Goal: Task Accomplishment & Management: Manage account settings

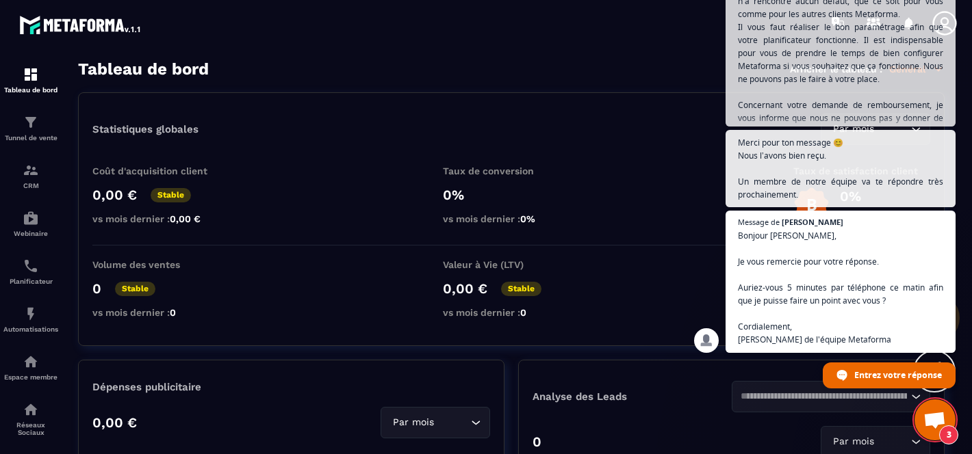
click at [929, 412] on span "Ouvrir le chat" at bounding box center [934, 421] width 23 height 19
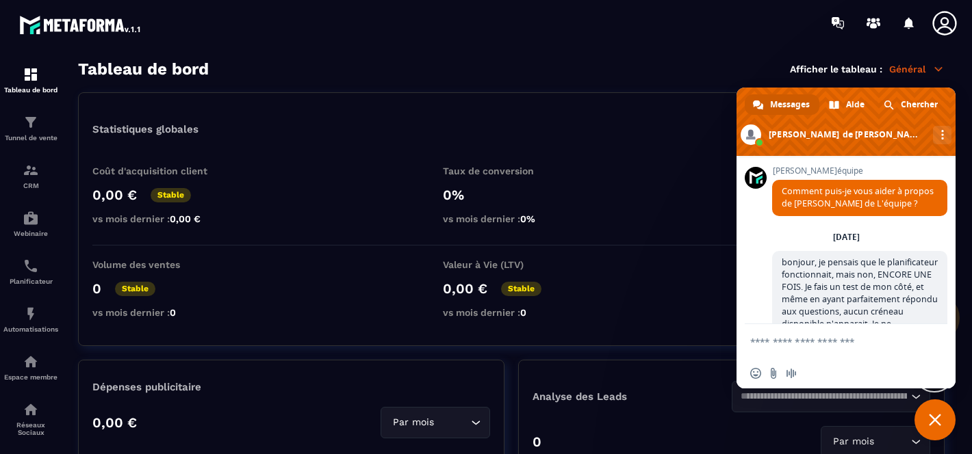
scroll to position [2130, 0]
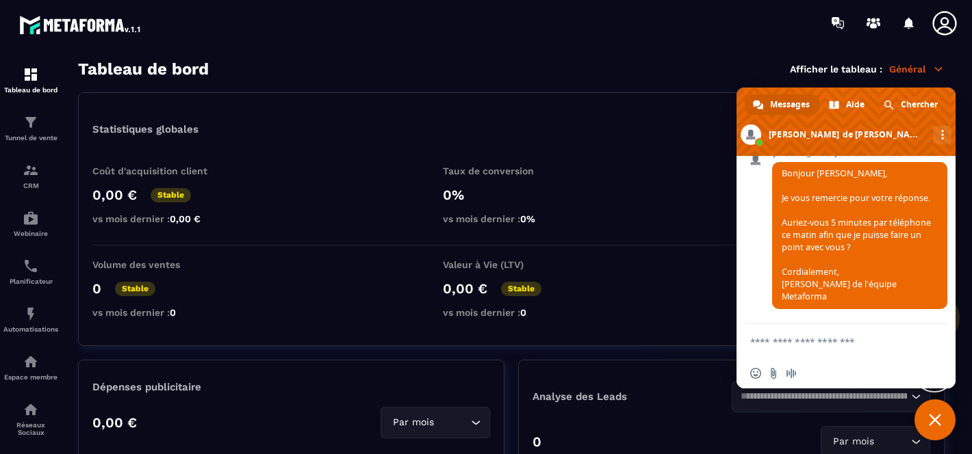
click at [927, 412] on span "Fermer le chat" at bounding box center [934, 420] width 41 height 41
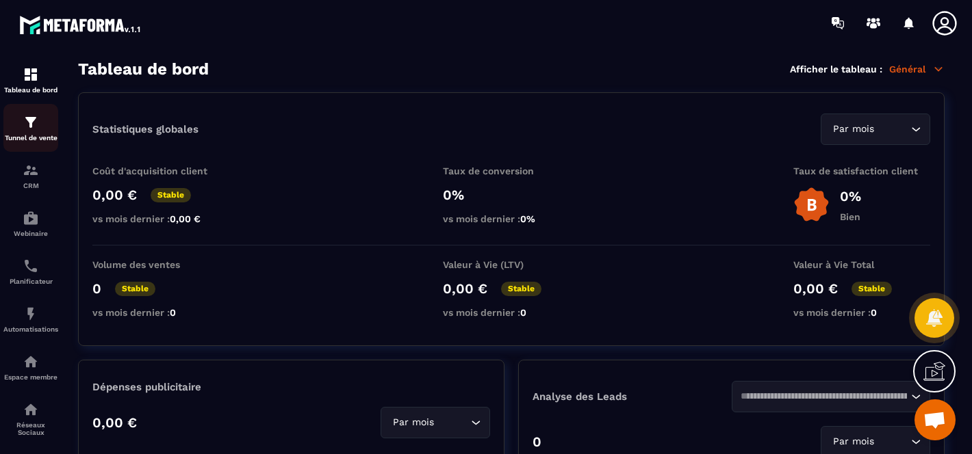
click at [47, 128] on div "Tunnel de vente" at bounding box center [30, 127] width 55 height 27
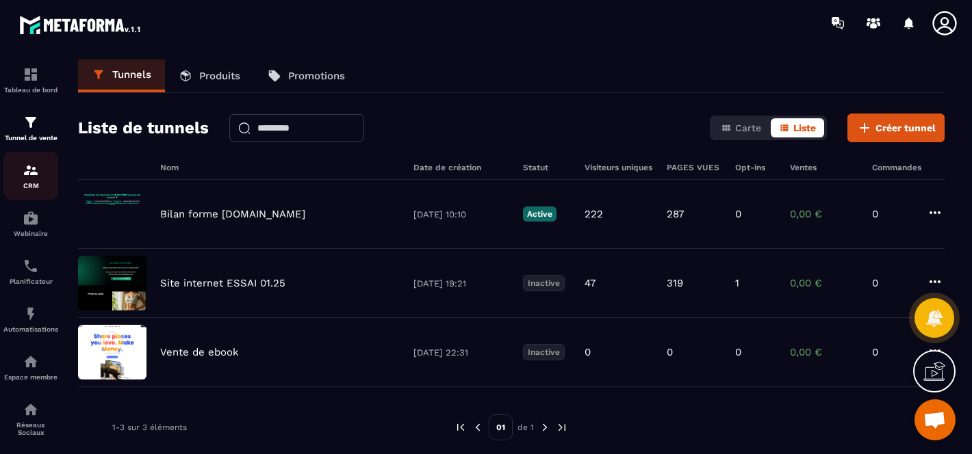
click at [25, 171] on img at bounding box center [31, 170] width 16 height 16
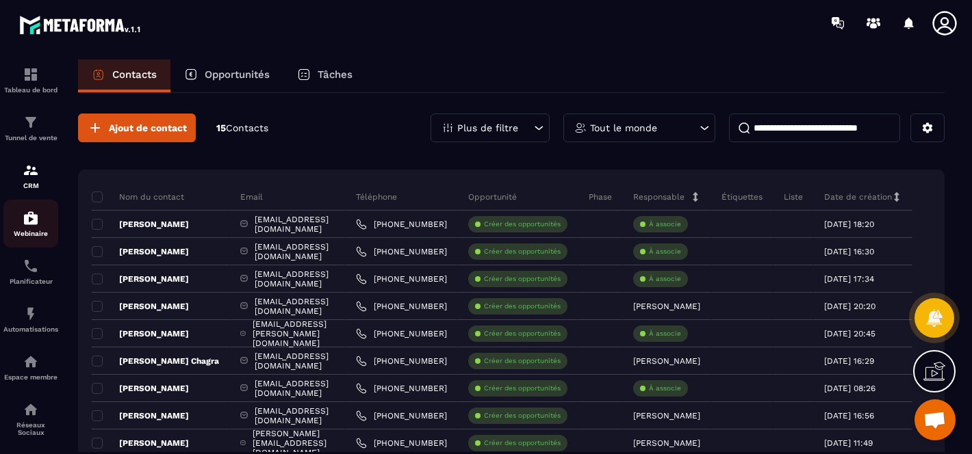
click at [26, 222] on img at bounding box center [31, 218] width 16 height 16
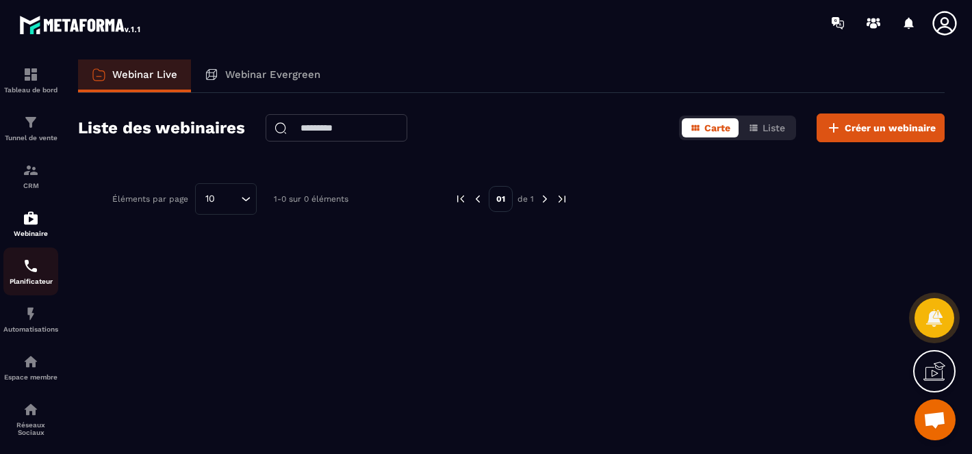
click at [27, 278] on div "Planificateur" at bounding box center [30, 271] width 55 height 27
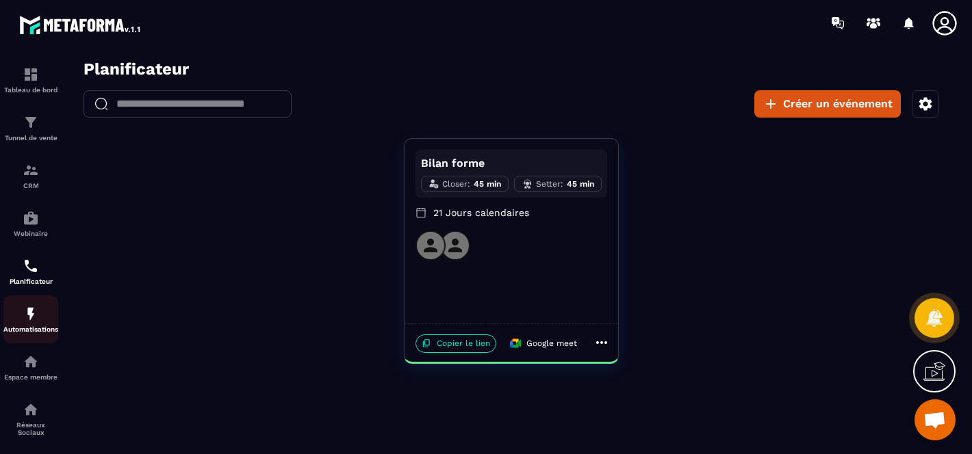
click at [23, 320] on img at bounding box center [31, 314] width 16 height 16
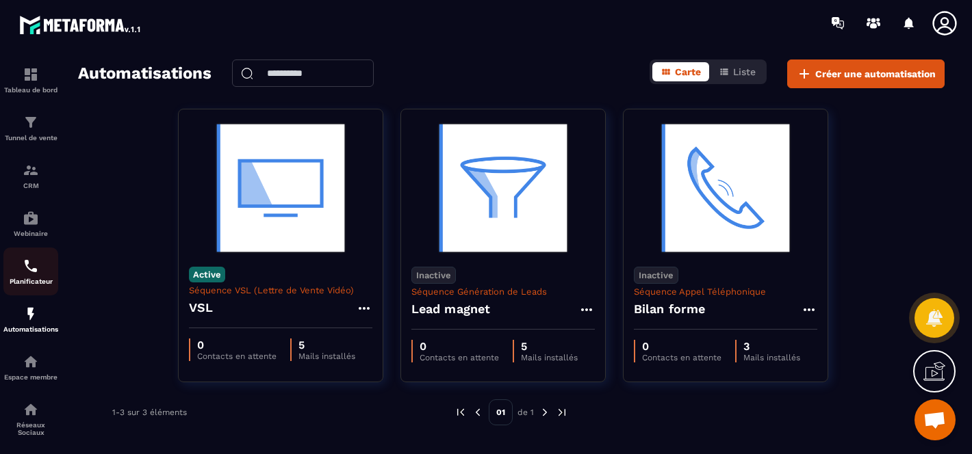
click at [20, 273] on div "Planificateur" at bounding box center [30, 271] width 55 height 27
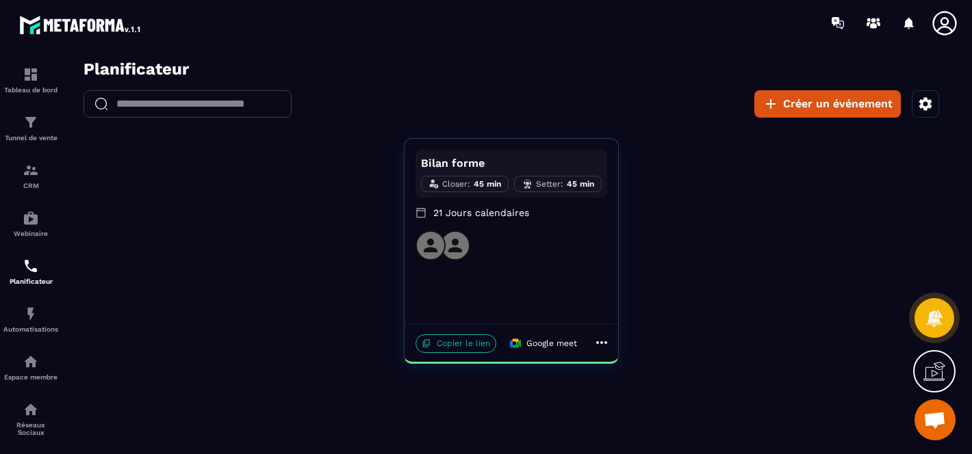
click at [447, 336] on p "Copier le lien" at bounding box center [455, 344] width 81 height 18
click at [27, 182] on div "CRM" at bounding box center [30, 175] width 55 height 27
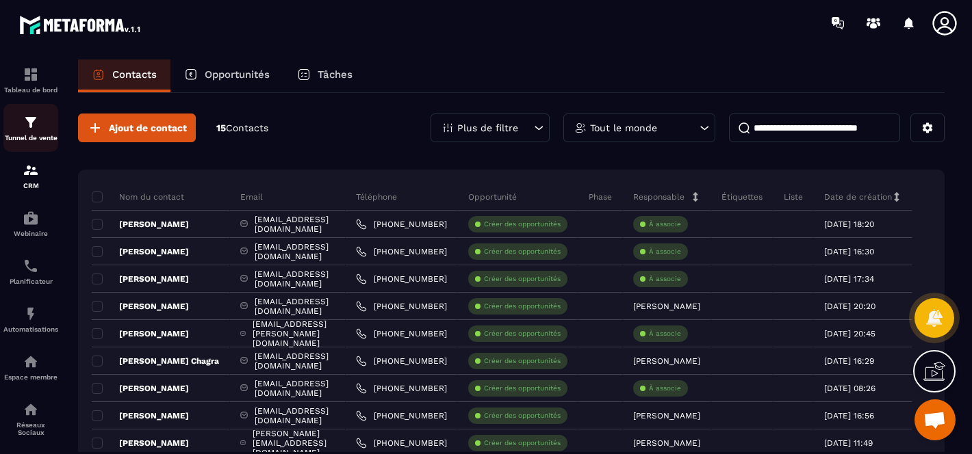
click at [31, 131] on div "Tunnel de vente" at bounding box center [30, 127] width 55 height 27
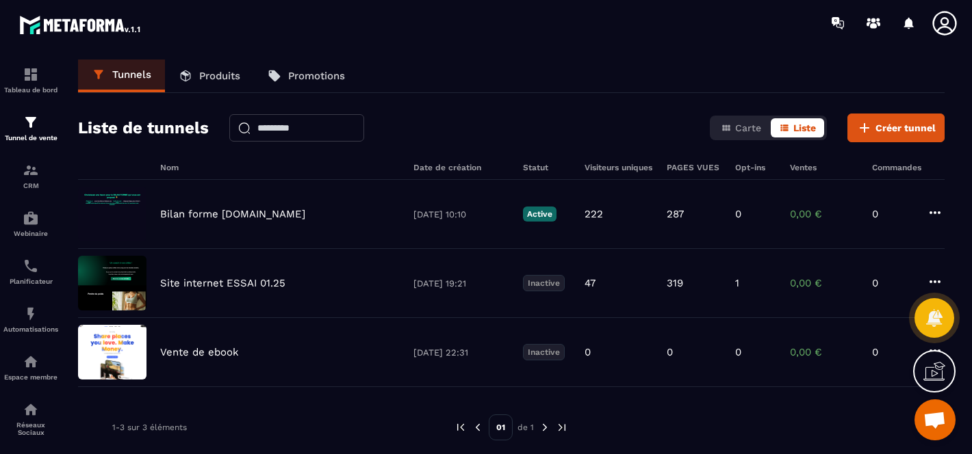
click at [218, 81] on p "Produits" at bounding box center [219, 76] width 41 height 12
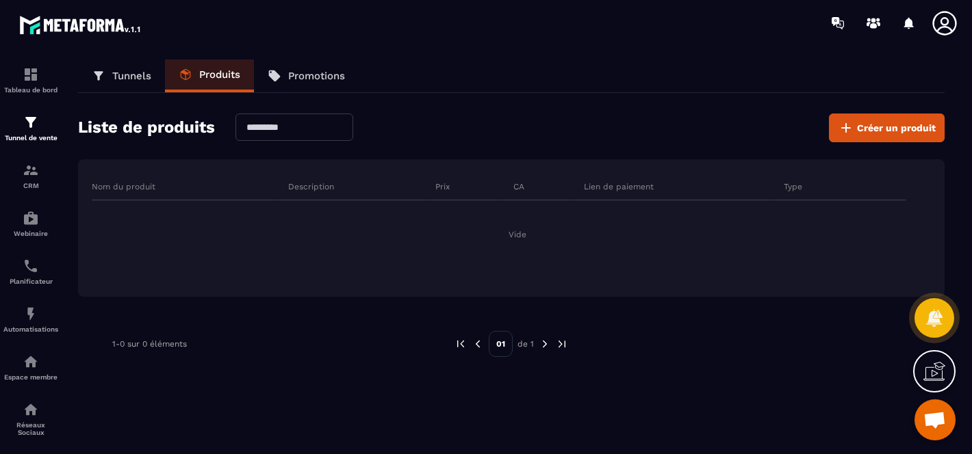
click at [310, 82] on link "Promotions" at bounding box center [306, 76] width 105 height 33
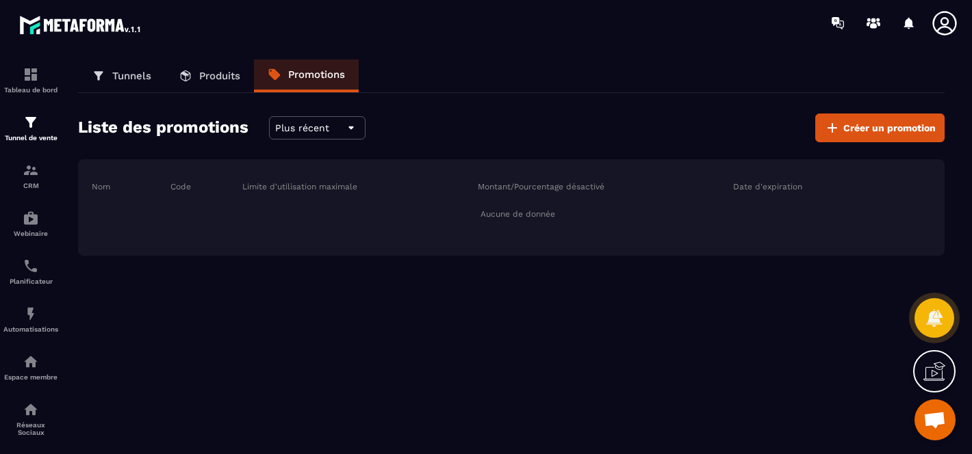
click at [114, 76] on p "Tunnels" at bounding box center [131, 76] width 39 height 12
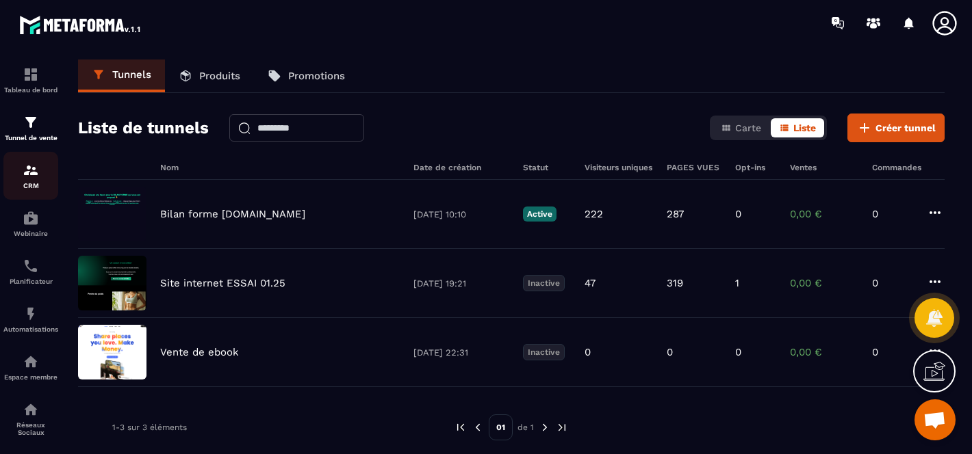
click at [28, 184] on p "CRM" at bounding box center [30, 186] width 55 height 8
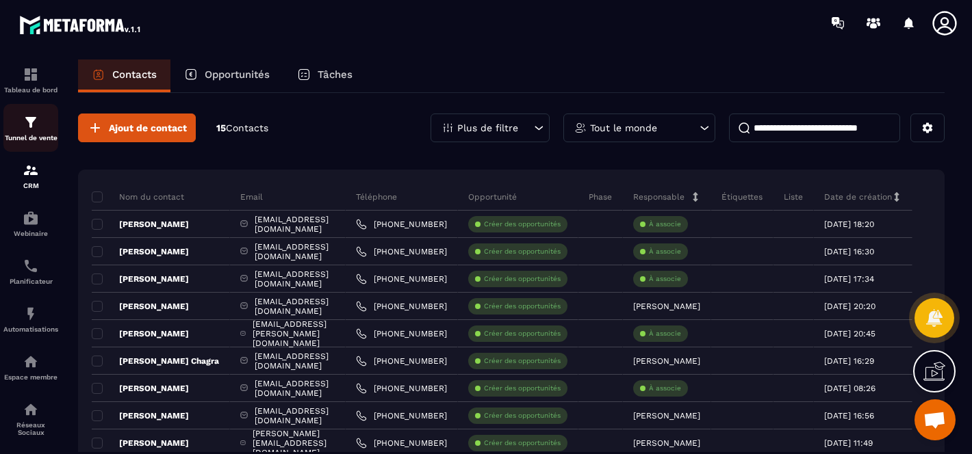
click at [40, 116] on div "Tunnel de vente" at bounding box center [30, 127] width 55 height 27
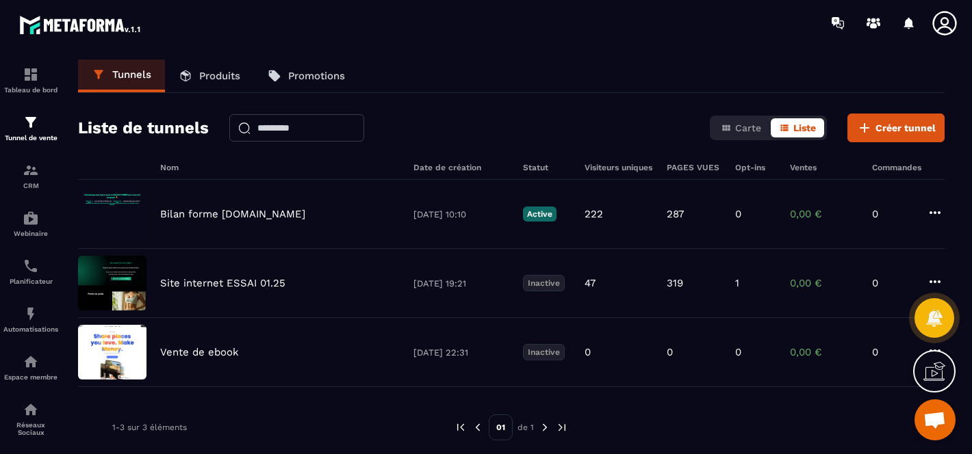
click at [940, 20] on icon at bounding box center [944, 23] width 24 height 24
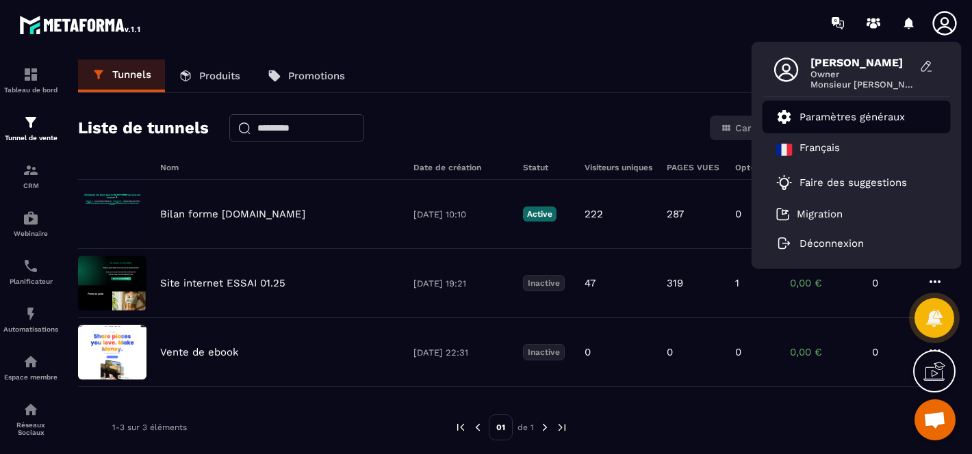
click at [817, 120] on p "Paramètres généraux" at bounding box center [851, 117] width 105 height 12
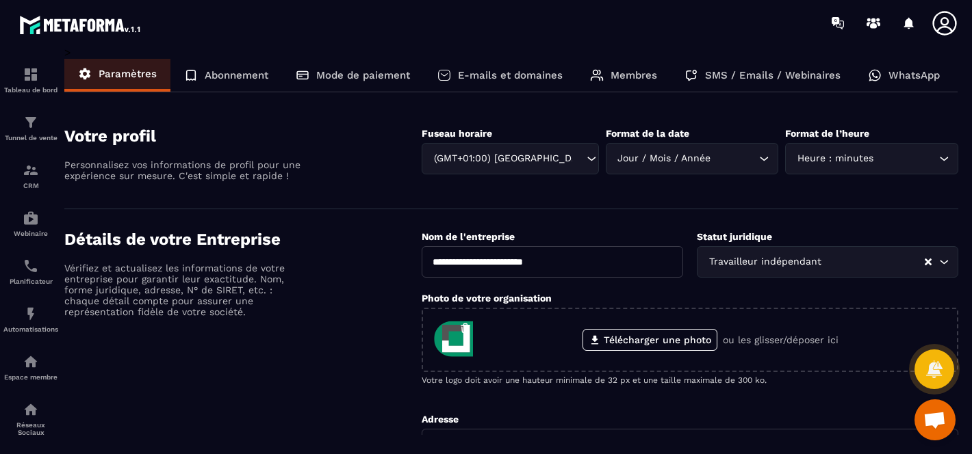
click at [224, 77] on p "Abonnement" at bounding box center [237, 75] width 64 height 12
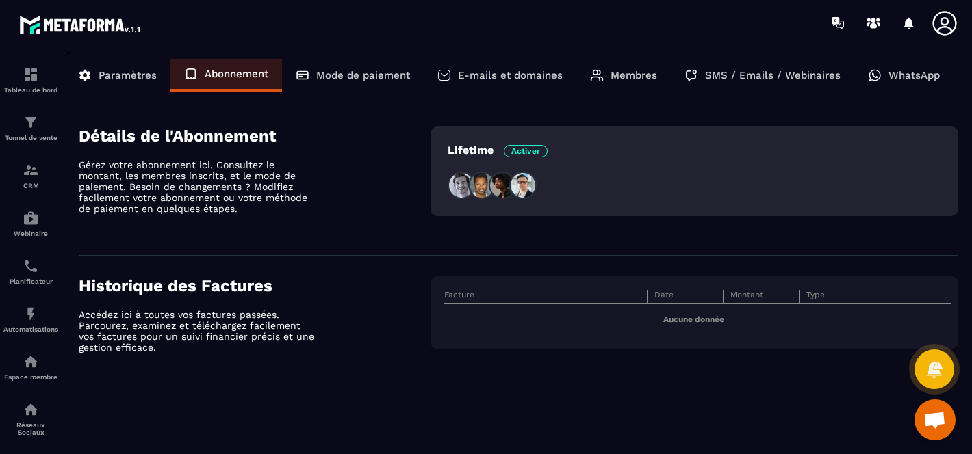
click at [333, 83] on div "Mode de paiement" at bounding box center [353, 75] width 142 height 33
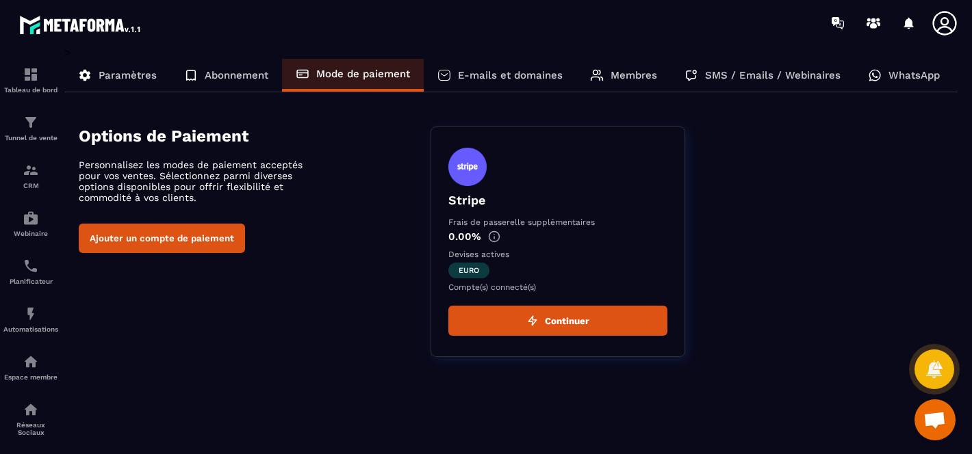
click at [501, 79] on p "E-mails et domaines" at bounding box center [510, 75] width 105 height 12
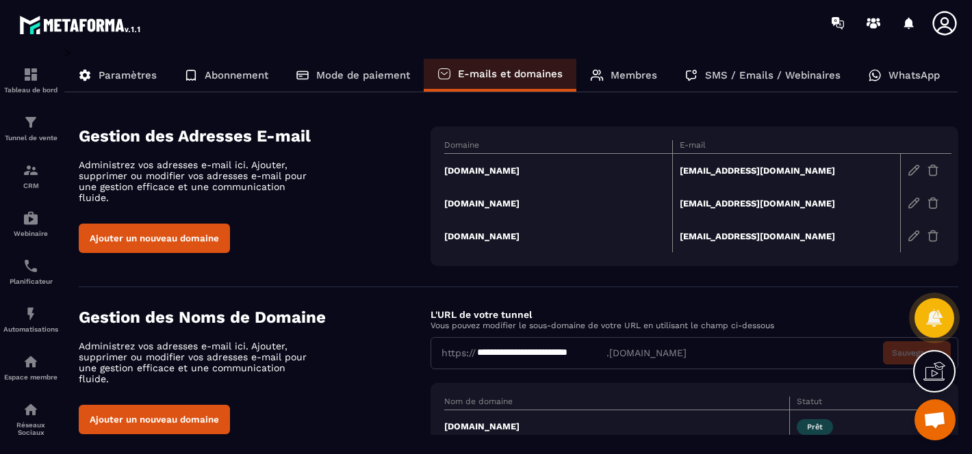
click at [627, 88] on div "Membres" at bounding box center [623, 75] width 94 height 33
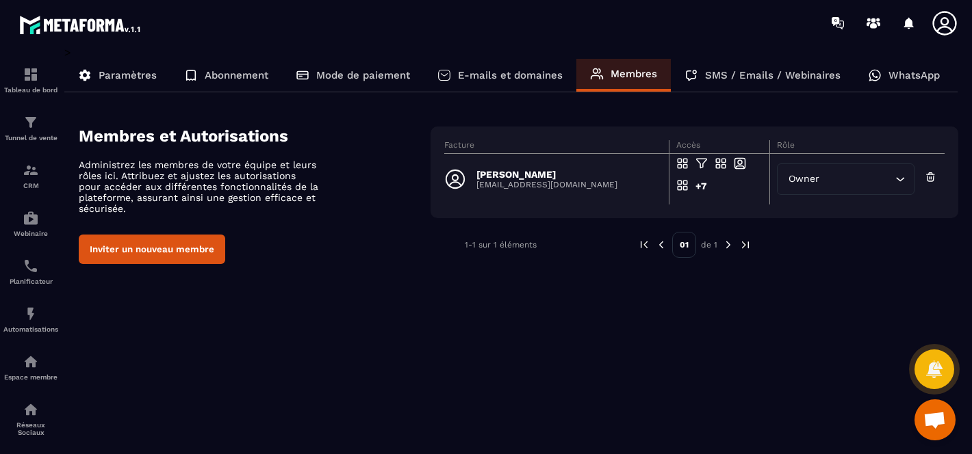
click at [717, 74] on p "SMS / Emails / Webinaires" at bounding box center [773, 75] width 136 height 12
